Goal: Task Accomplishment & Management: Use online tool/utility

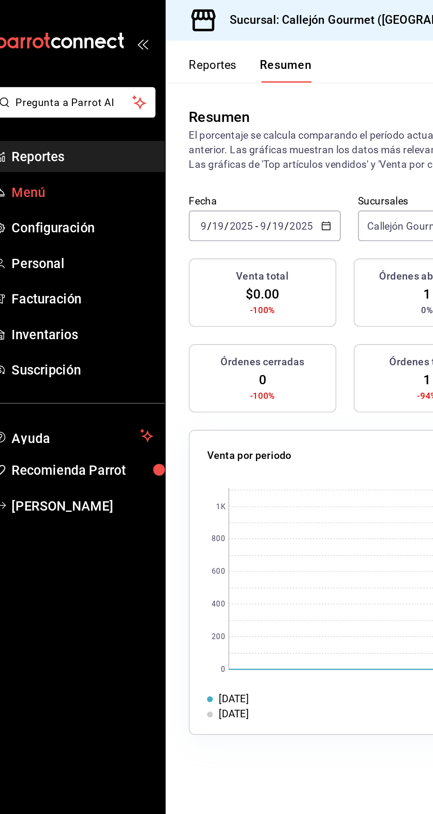
click at [30, 121] on span "Menú" at bounding box center [64, 117] width 86 height 12
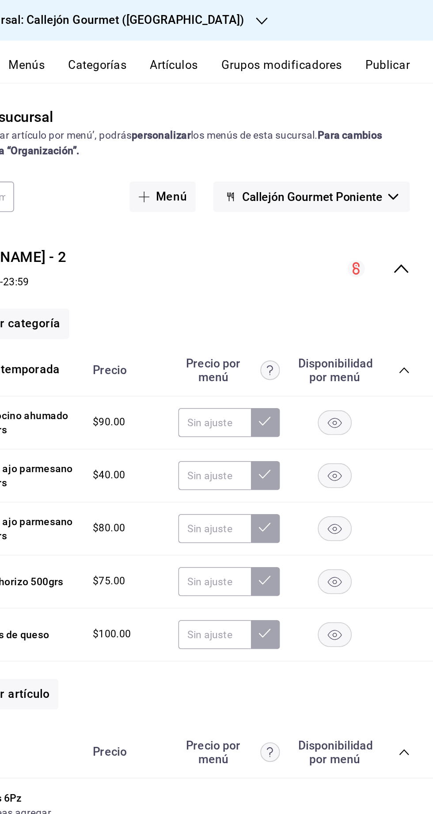
click at [408, 119] on icon "button" at bounding box center [408, 120] width 6 height 4
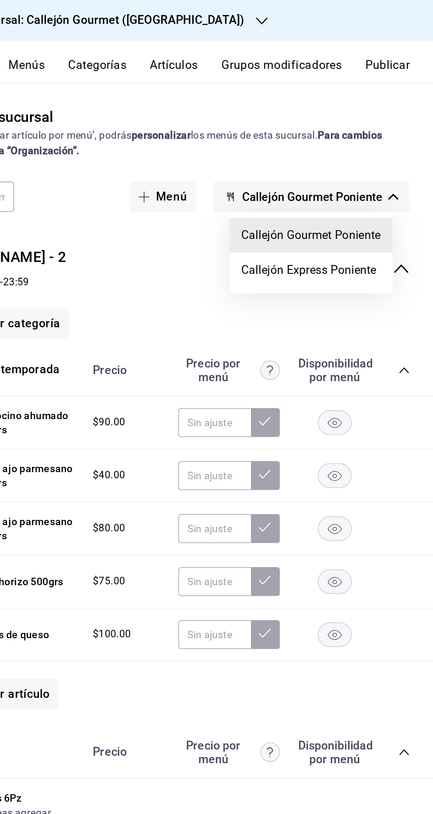
click at [285, 207] on div at bounding box center [216, 407] width 433 height 814
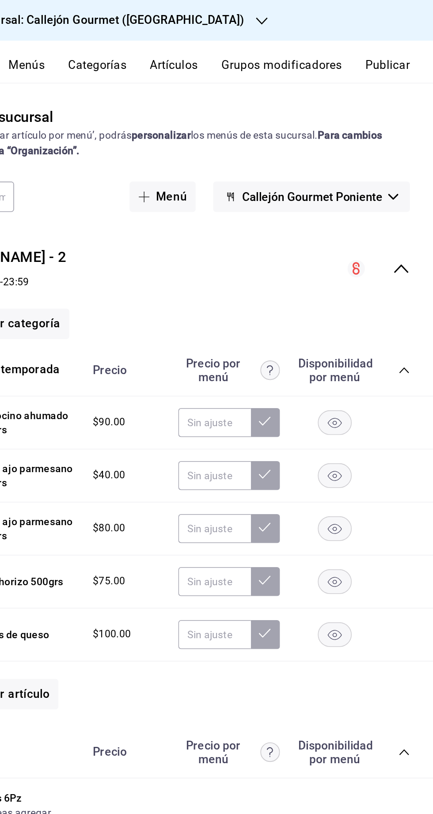
click at [417, 225] on icon "collapse-category-row" at bounding box center [414, 225] width 7 height 7
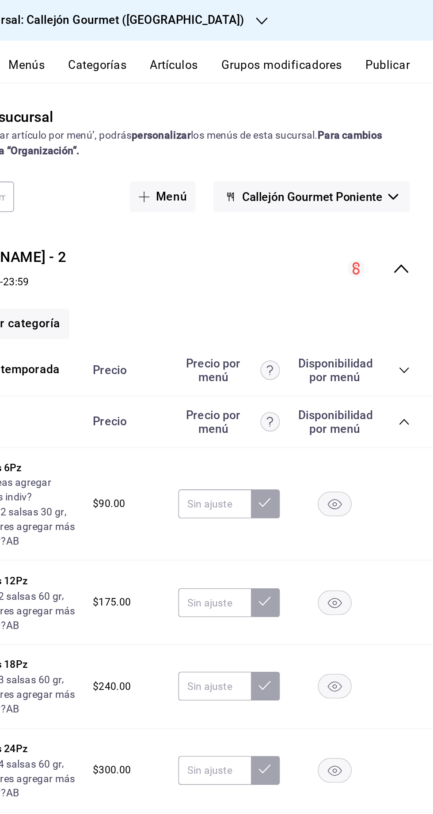
click at [418, 162] on icon "collapse-menu-row" at bounding box center [413, 163] width 11 height 11
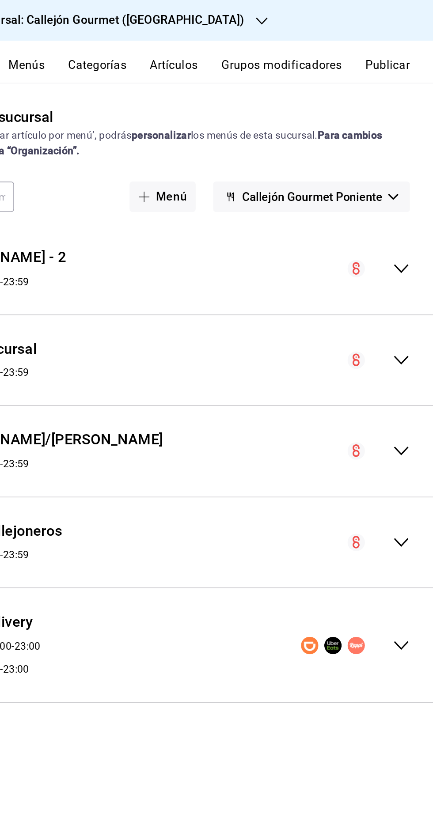
click at [411, 387] on icon "collapse-menu-row" at bounding box center [413, 392] width 11 height 11
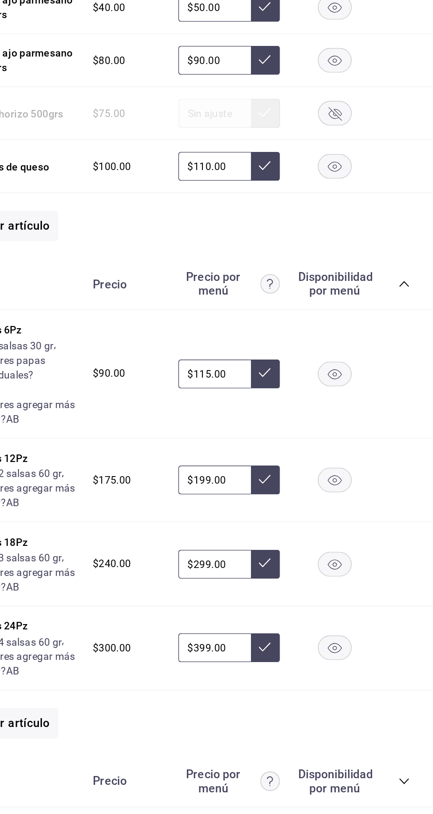
click at [414, 678] on icon "collapse-category-row" at bounding box center [414, 681] width 7 height 7
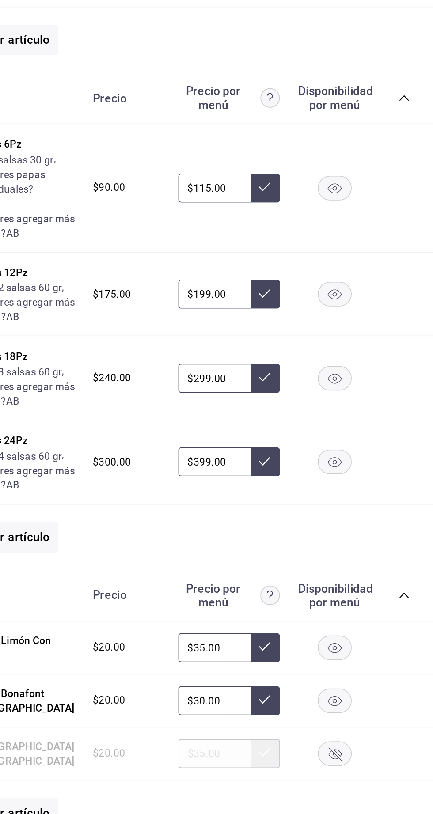
click at [381, 596] on rect "button" at bounding box center [373, 600] width 20 height 15
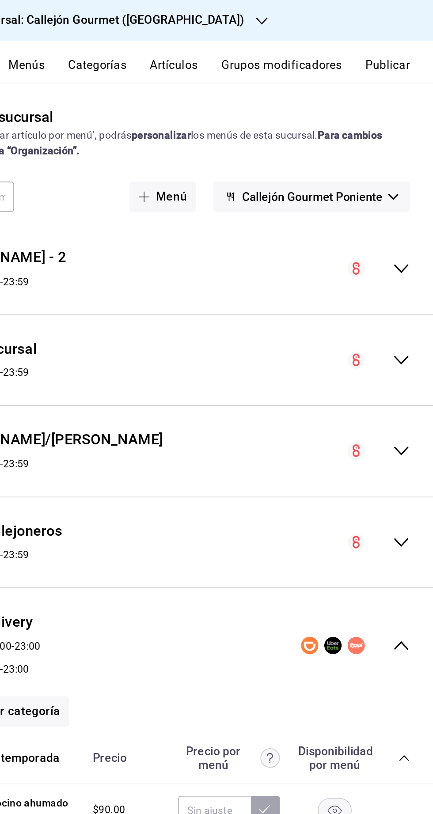
click at [409, 38] on button "Publicar" at bounding box center [404, 42] width 27 height 15
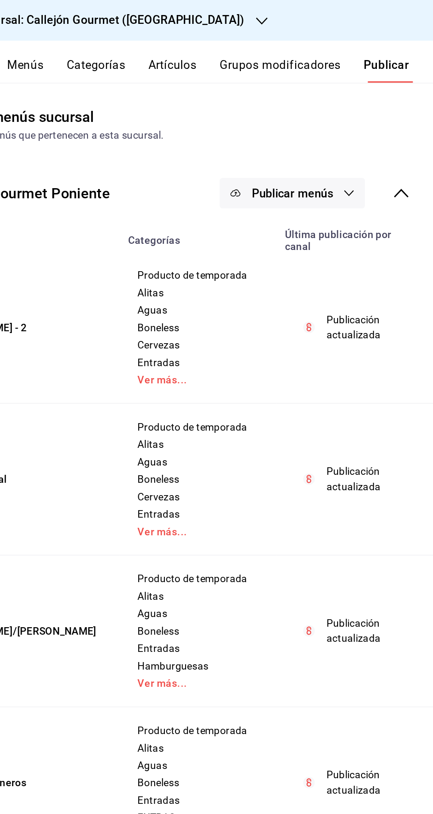
click at [357, 118] on span "Publicar menús" at bounding box center [346, 117] width 49 height 8
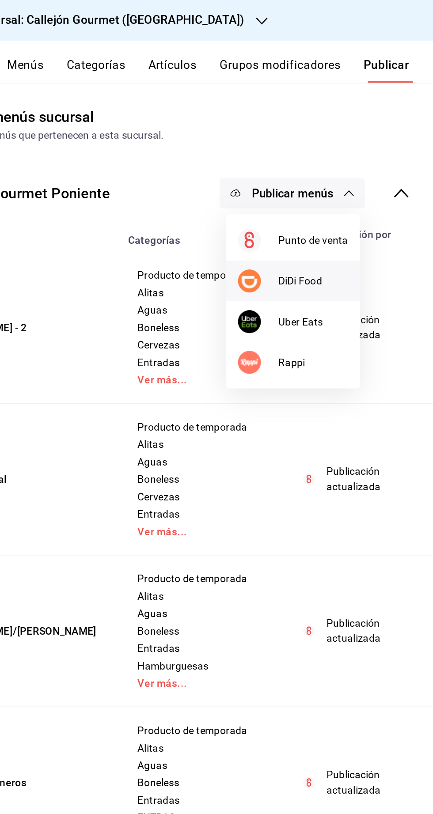
click at [361, 169] on span "DiDi Food" at bounding box center [360, 170] width 42 height 9
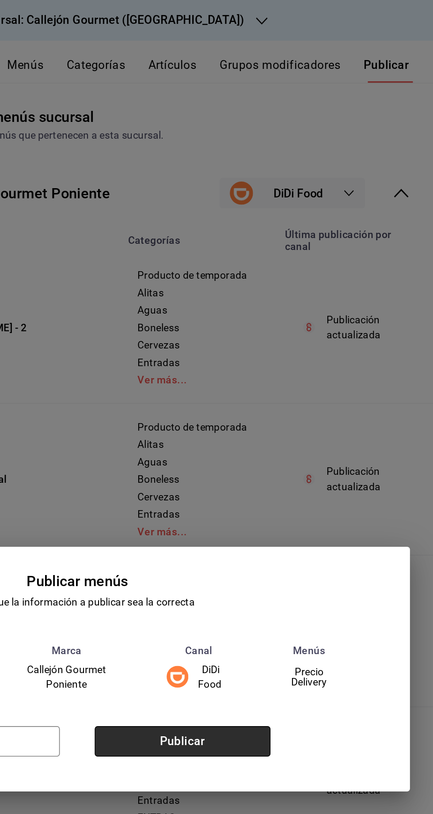
click at [303, 442] on button "Publicar" at bounding box center [280, 450] width 107 height 19
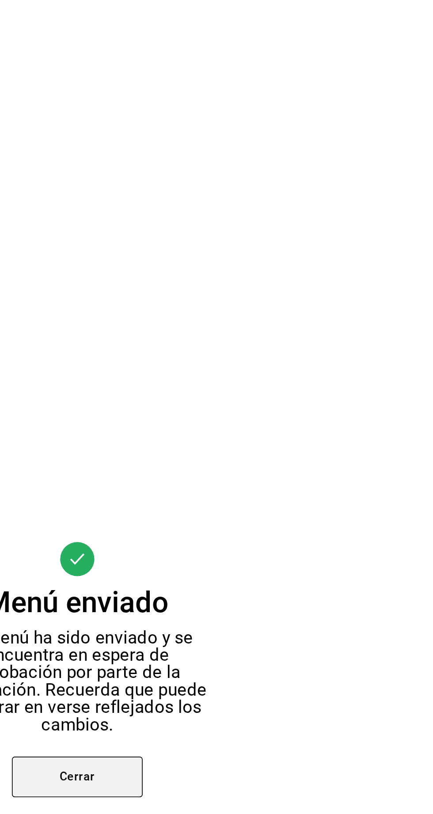
click at [252, 469] on button "Cerrar" at bounding box center [216, 472] width 79 height 25
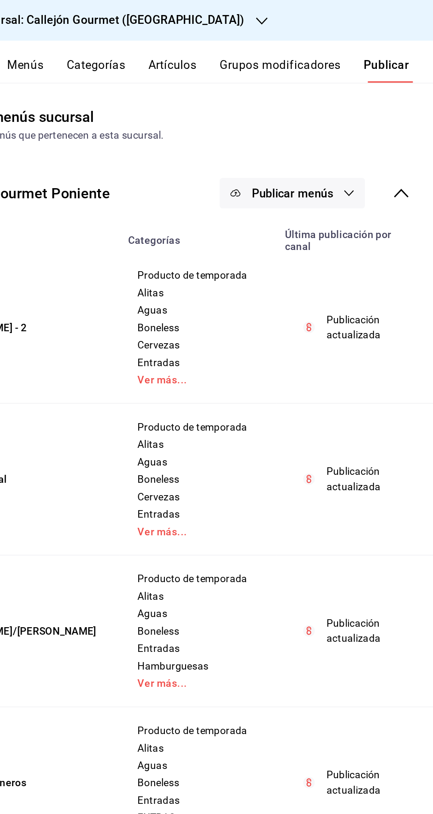
click at [354, 124] on button "Publicar menús" at bounding box center [347, 117] width 88 height 19
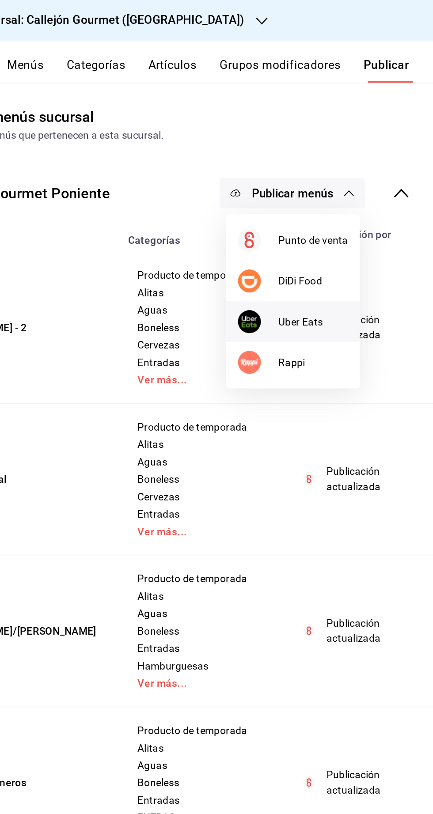
click at [354, 199] on span "Uber Eats" at bounding box center [360, 195] width 42 height 9
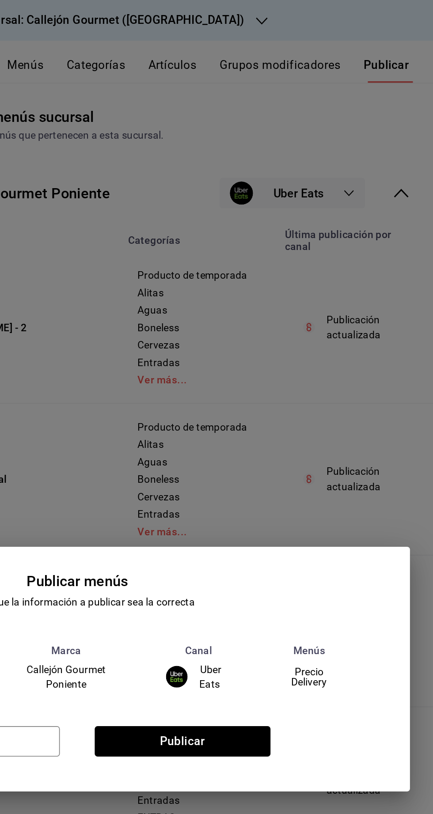
click at [303, 466] on div "Cancelar Publicar" at bounding box center [216, 454] width 404 height 54
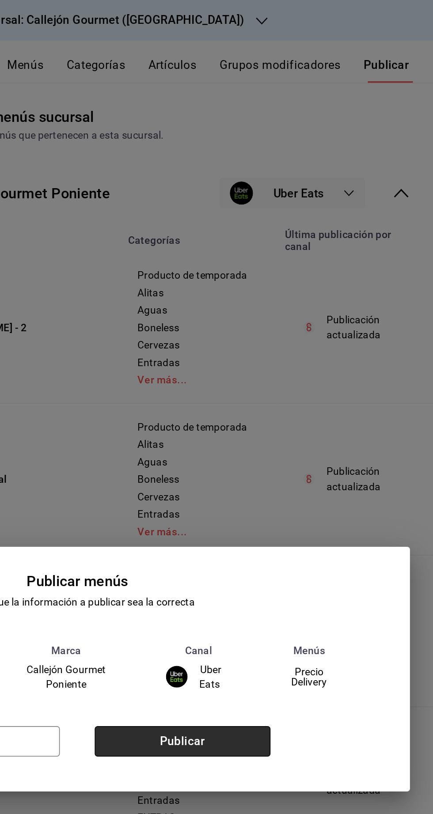
click at [301, 454] on button "Publicar" at bounding box center [280, 450] width 107 height 19
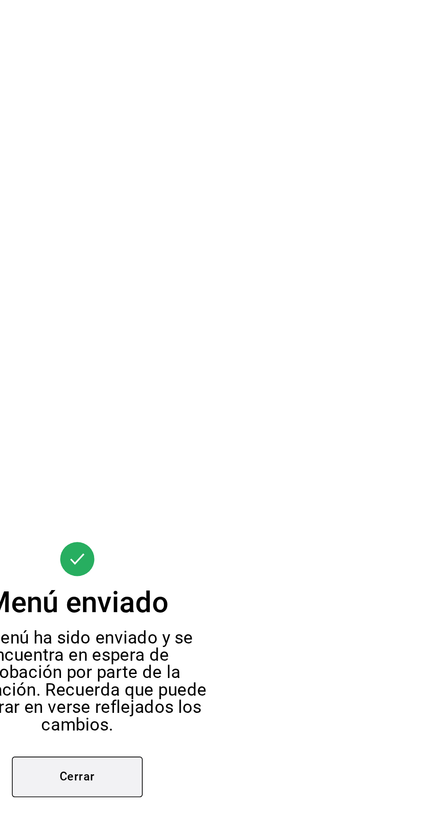
click at [239, 475] on button "Cerrar" at bounding box center [216, 472] width 79 height 25
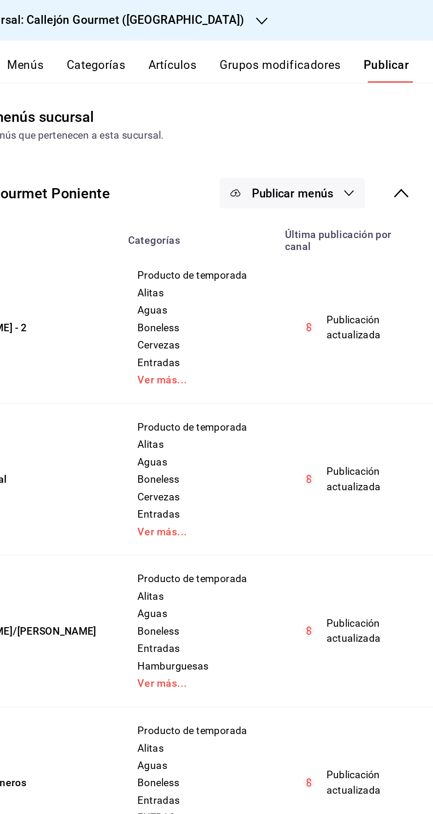
click at [366, 125] on button "Publicar menús" at bounding box center [347, 117] width 88 height 19
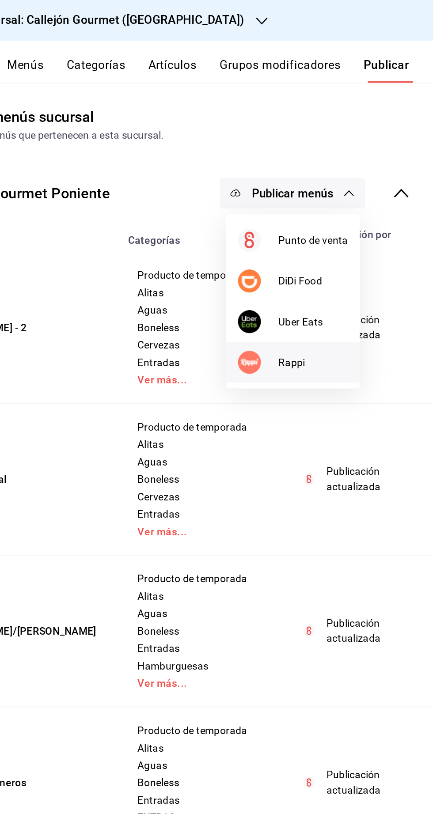
click at [357, 224] on span "Rappi" at bounding box center [360, 220] width 42 height 9
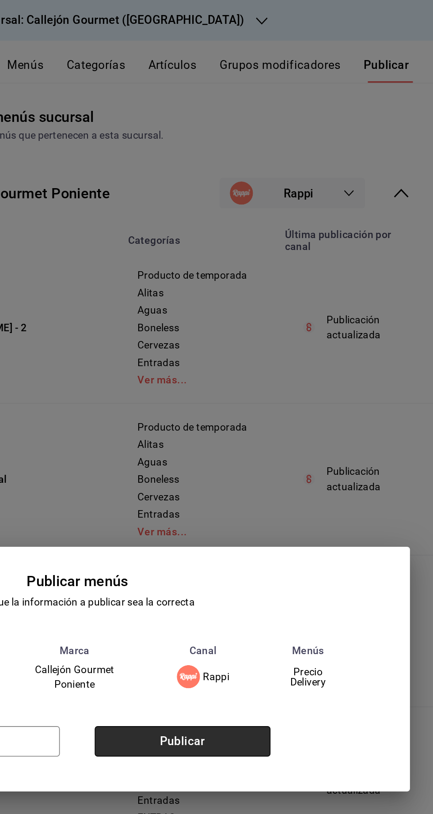
click at [306, 450] on button "Publicar" at bounding box center [280, 450] width 107 height 19
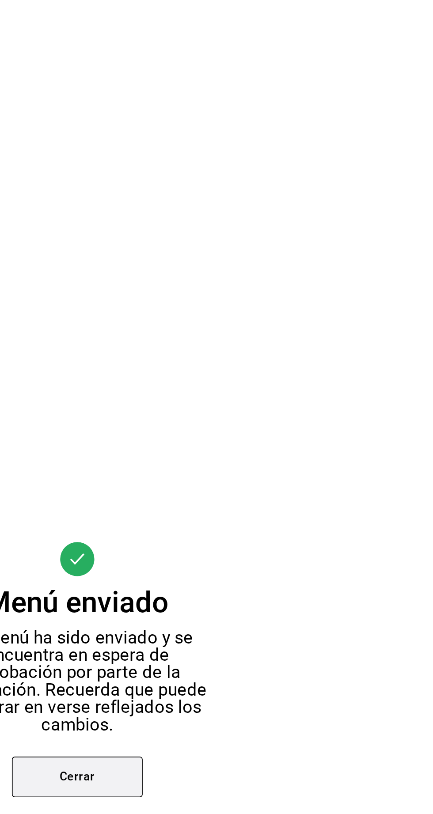
click at [236, 471] on button "Cerrar" at bounding box center [216, 472] width 79 height 25
